Goal: Find specific page/section: Find specific page/section

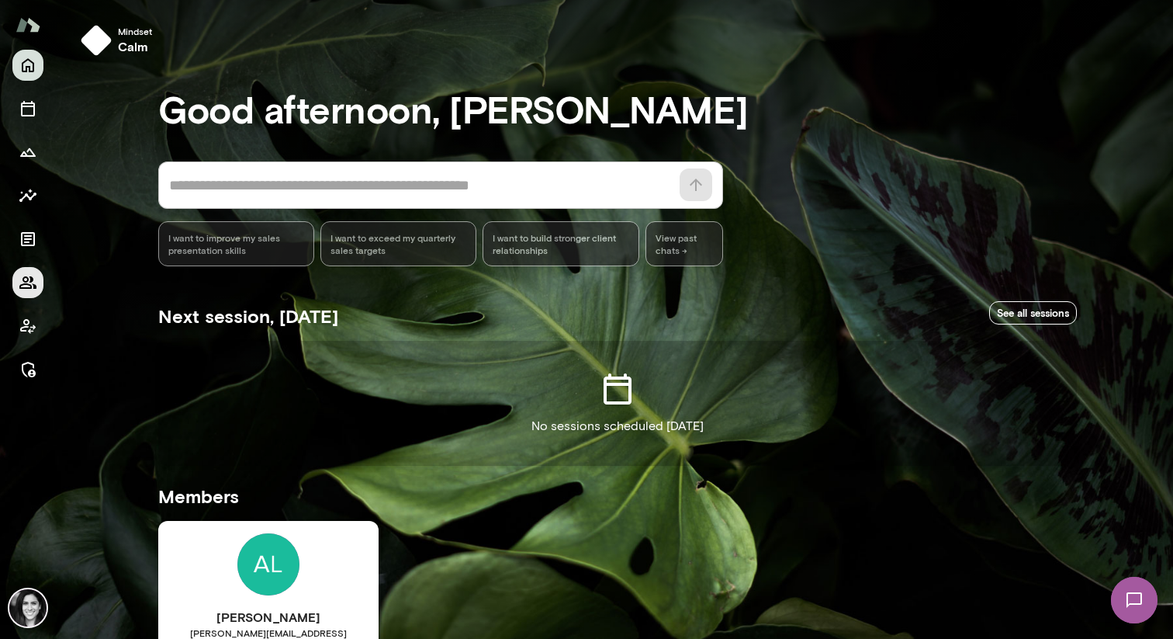
click at [29, 284] on icon "Members" at bounding box center [27, 282] width 17 height 12
click at [33, 283] on icon "Members" at bounding box center [28, 282] width 19 height 19
click at [39, 281] on button "Members" at bounding box center [27, 282] width 31 height 31
